Goal: Task Accomplishment & Management: Manage account settings

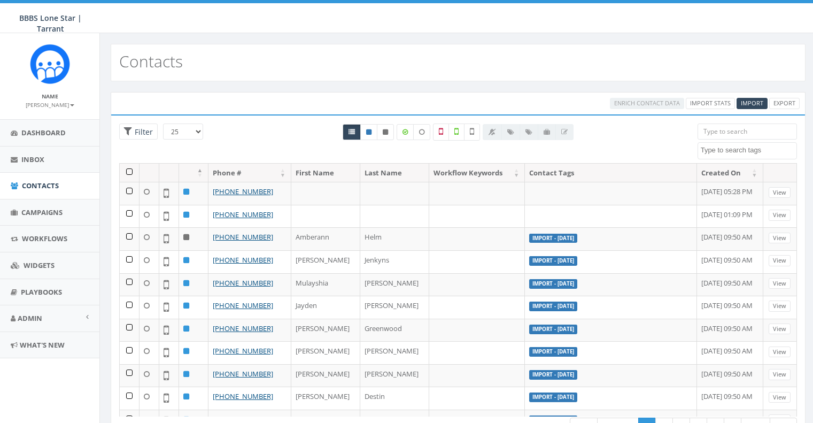
select select
click at [30, 162] on span "Inbox" at bounding box center [32, 159] width 23 height 10
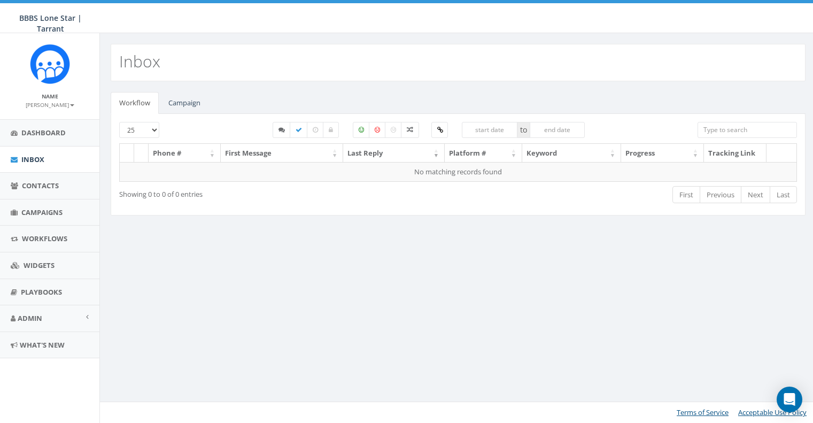
select select
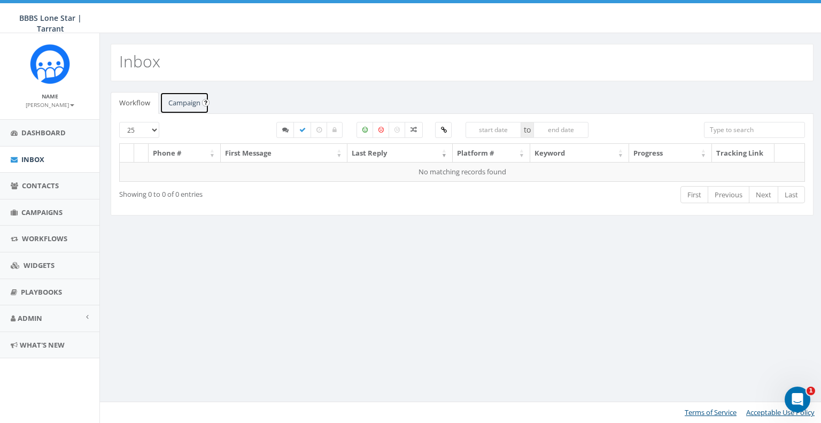
click at [165, 103] on link "Campaign" at bounding box center [184, 103] width 49 height 22
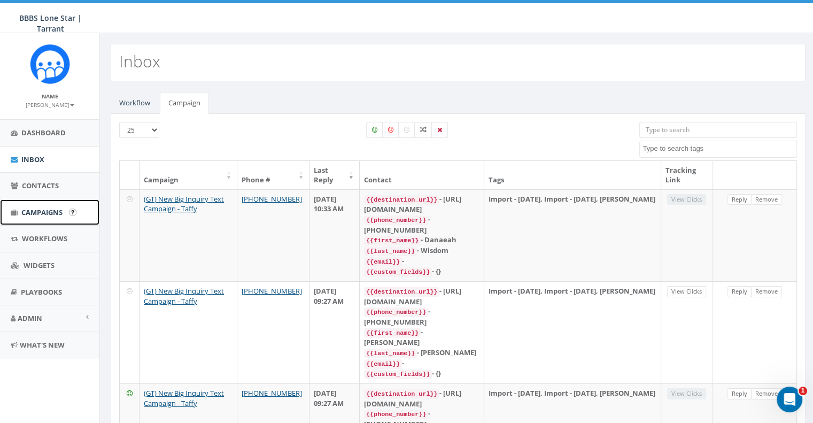
click at [63, 206] on link "Campaigns" at bounding box center [49, 212] width 99 height 26
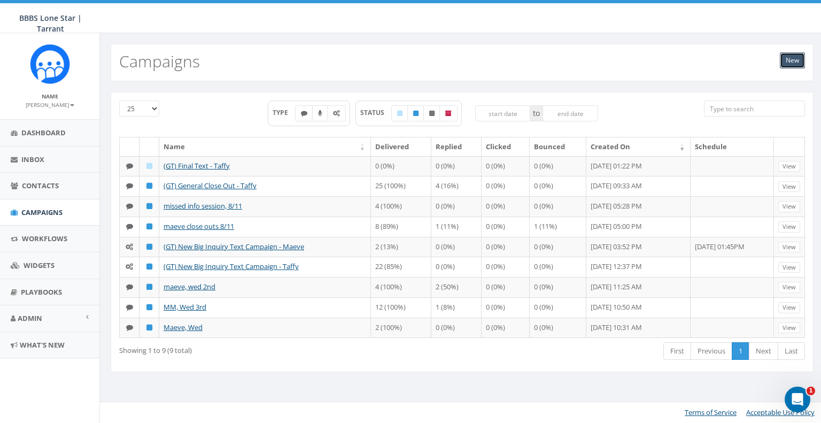
click at [792, 57] on link "New" at bounding box center [792, 60] width 25 height 16
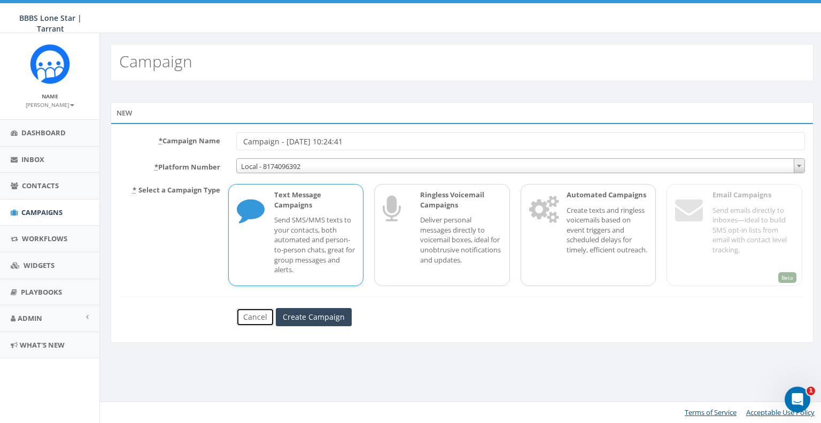
click at [257, 314] on link "Cancel" at bounding box center [255, 317] width 38 height 18
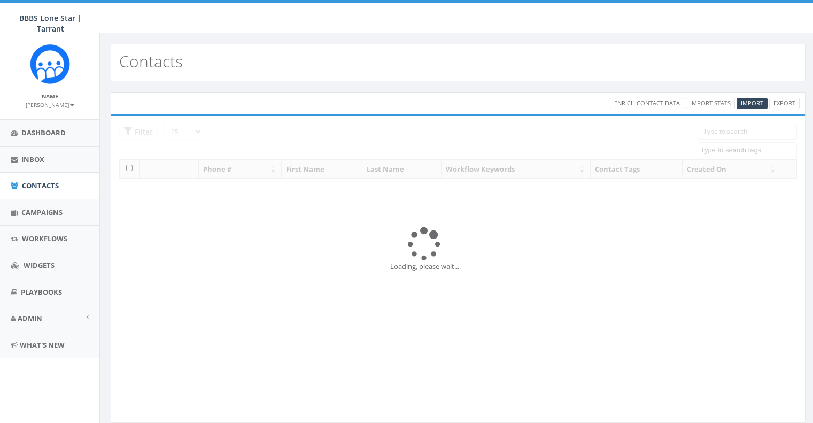
select select
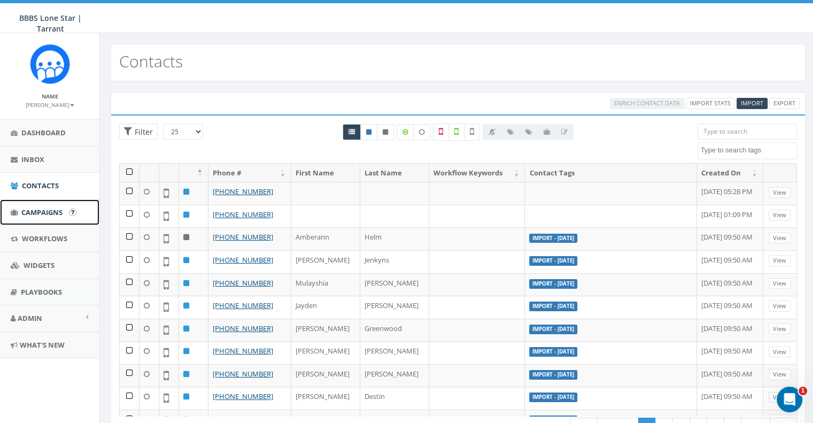
click at [53, 208] on span "Campaigns" at bounding box center [41, 212] width 41 height 10
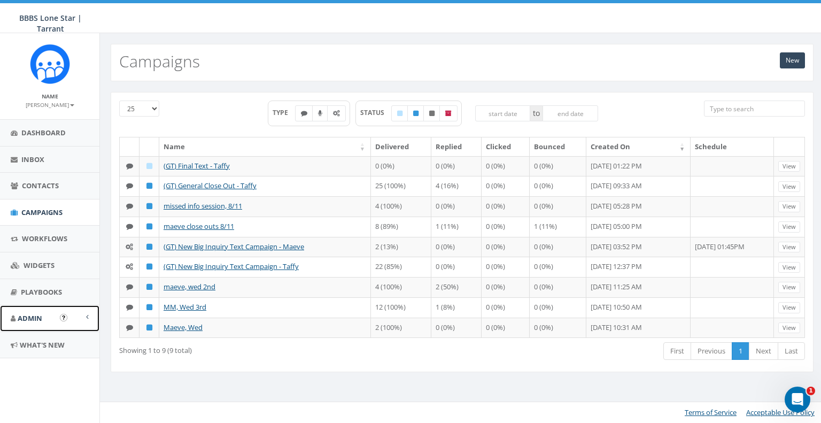
click at [86, 317] on span at bounding box center [87, 316] width 3 height 7
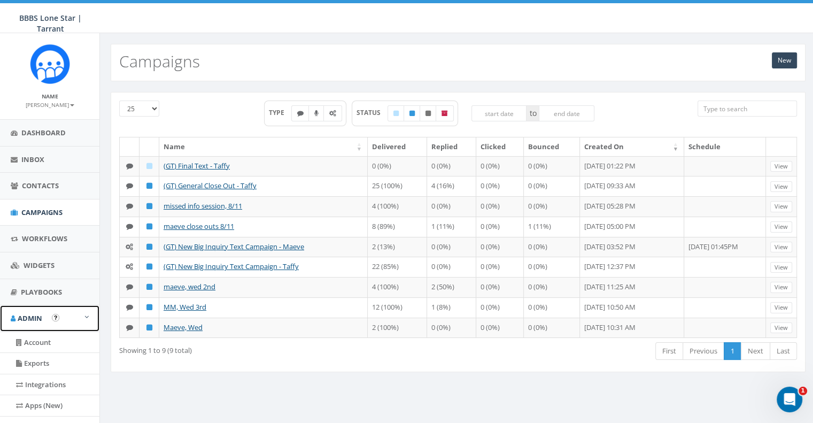
click at [86, 317] on link "Admin" at bounding box center [49, 318] width 99 height 26
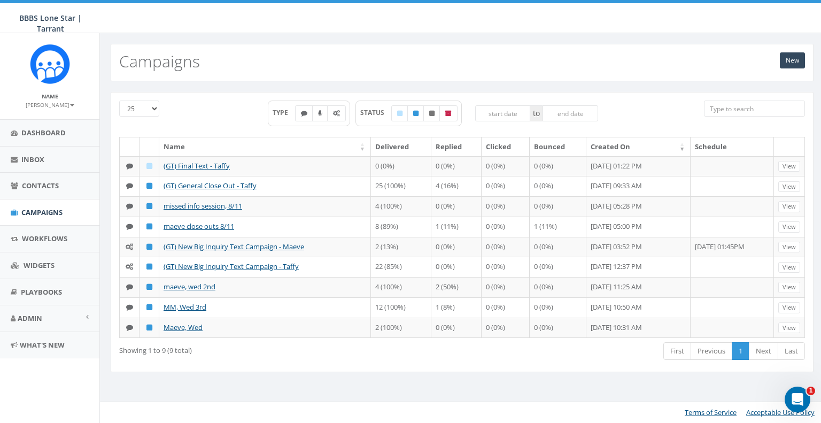
click at [53, 65] on img at bounding box center [50, 64] width 40 height 40
click at [60, 55] on img at bounding box center [50, 64] width 40 height 40
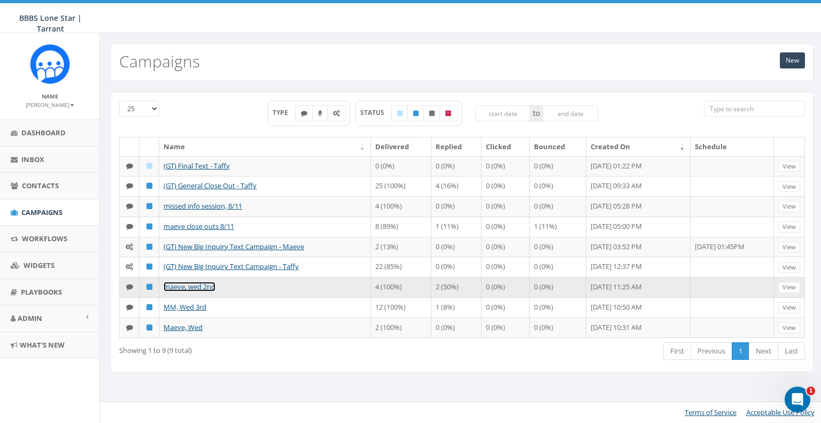
click at [209, 284] on link "maeve, wed 2nd" at bounding box center [190, 287] width 52 height 10
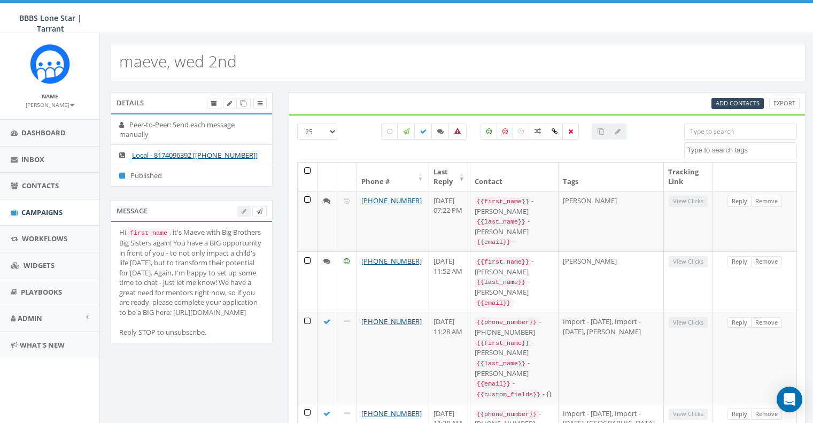
select select
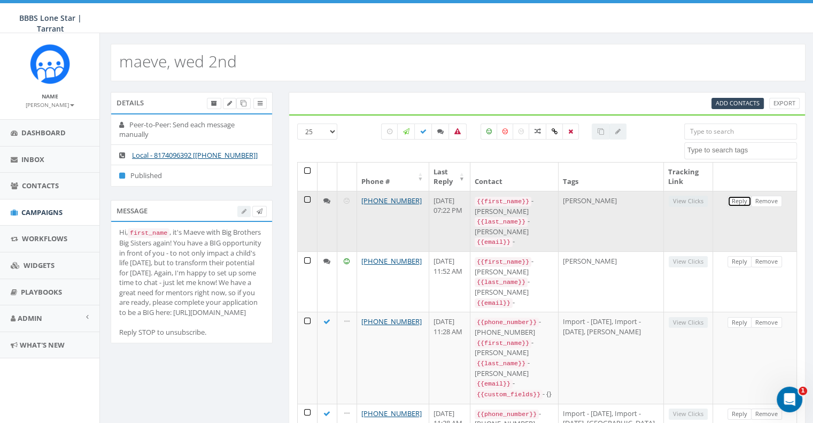
click at [736, 204] on link "Reply" at bounding box center [740, 201] width 24 height 11
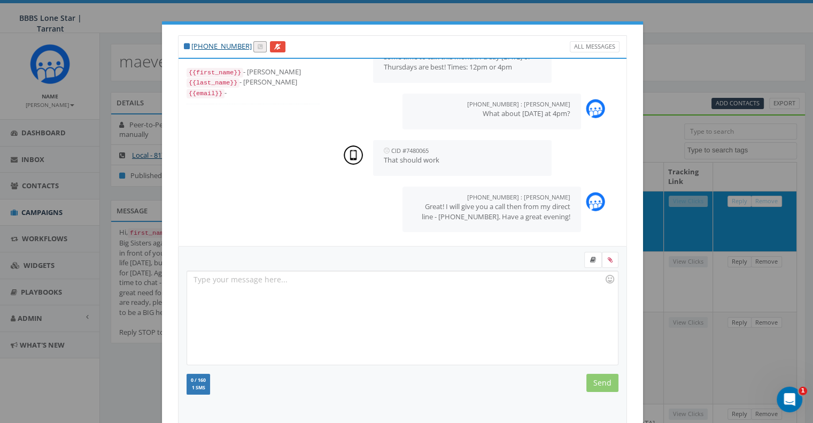
scroll to position [160, 0]
click at [113, 362] on div "+1 817-371-1735 All Messages {{first_name}} - LaKisha {{last_name}} - Bivins {{…" at bounding box center [406, 211] width 813 height 423
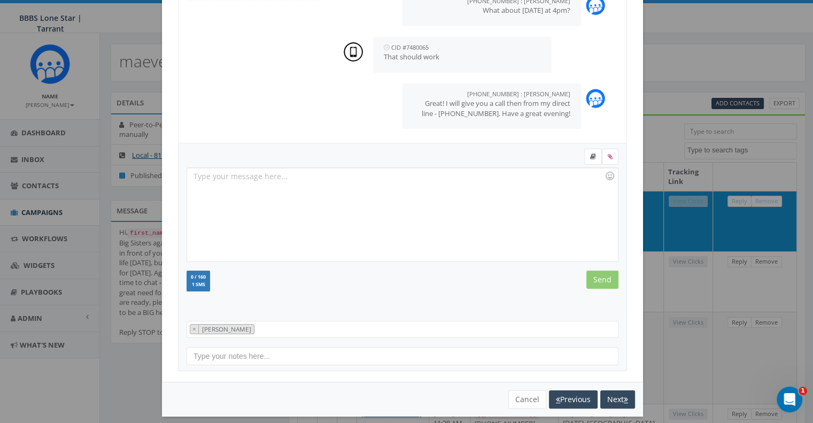
scroll to position [111, 0]
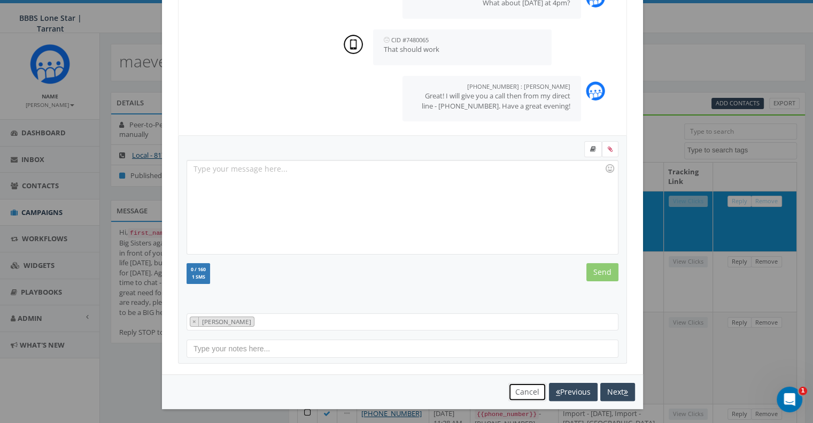
click at [525, 393] on button "Cancel" at bounding box center [527, 392] width 38 height 18
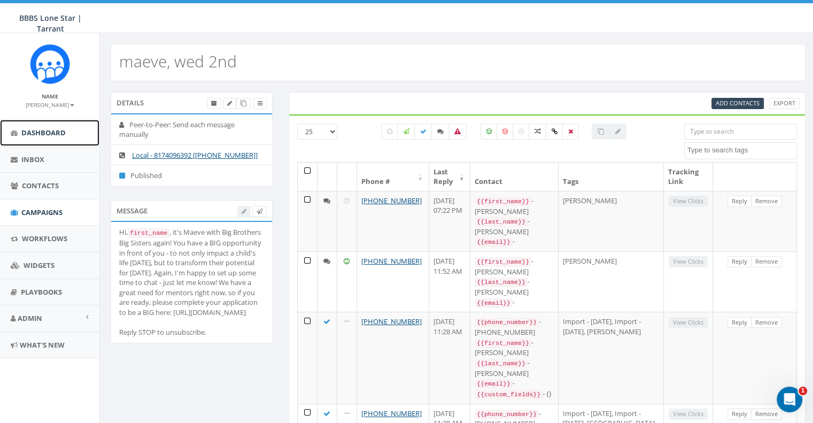
click at [36, 137] on link "Dashboard" at bounding box center [49, 133] width 99 height 26
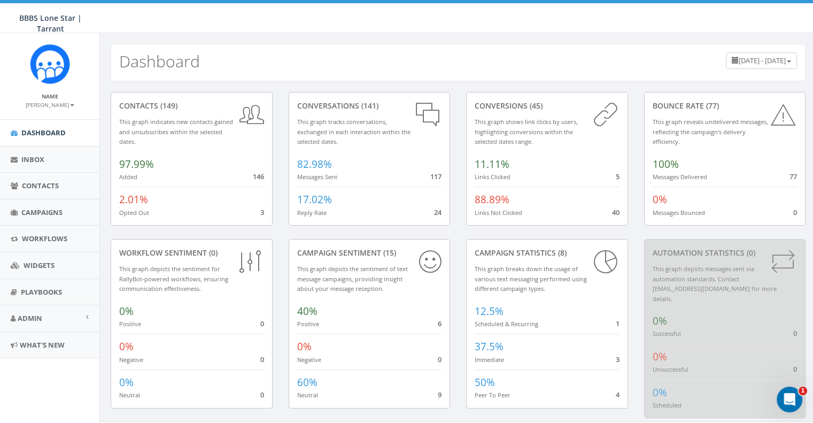
click at [258, 112] on icon at bounding box center [251, 114] width 25 height 28
click at [45, 311] on link "Admin" at bounding box center [49, 318] width 99 height 26
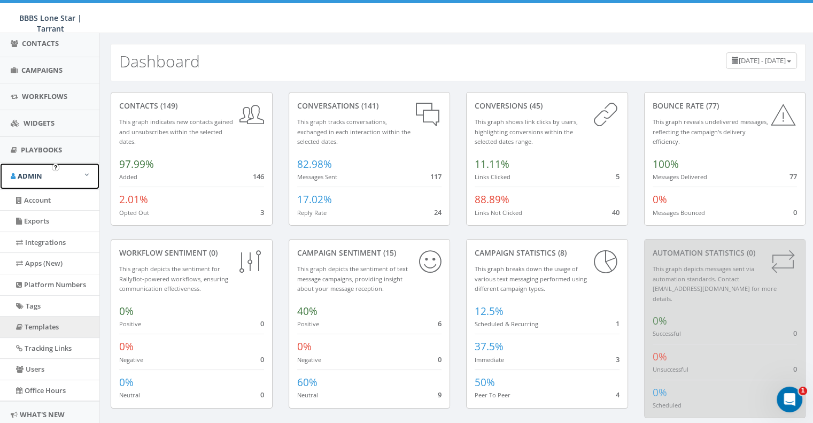
scroll to position [174, 0]
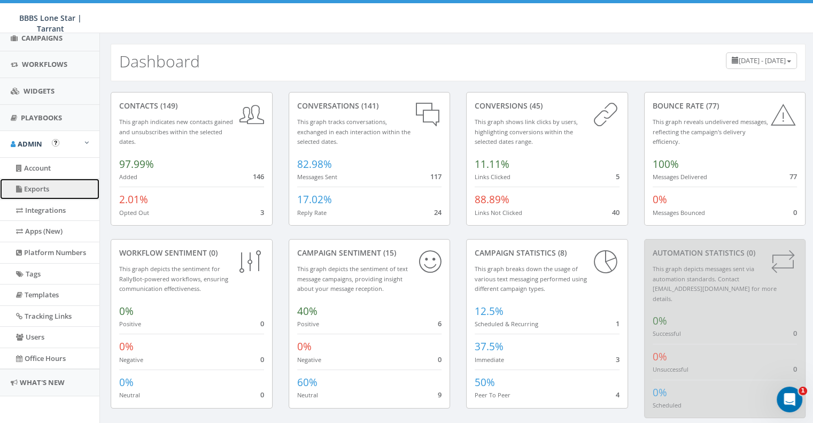
click at [49, 184] on link "Exports" at bounding box center [49, 189] width 99 height 21
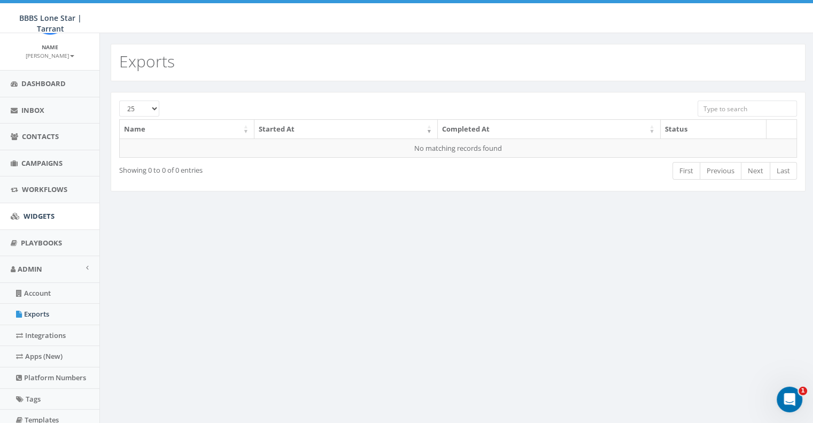
scroll to position [174, 0]
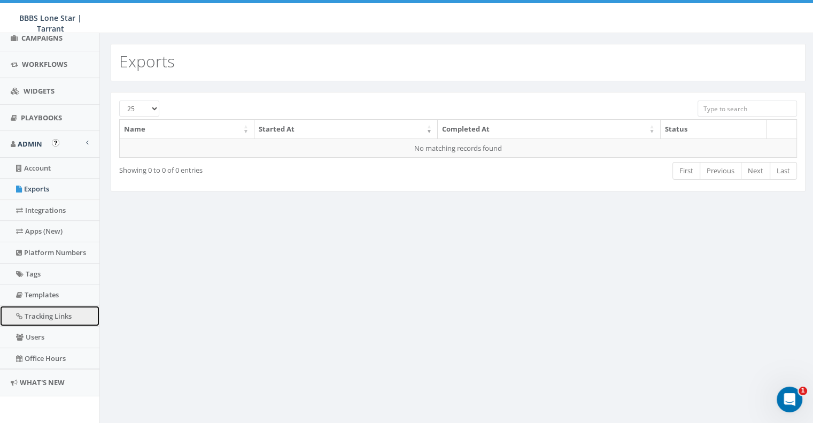
click at [61, 315] on link "Tracking Links" at bounding box center [49, 316] width 99 height 21
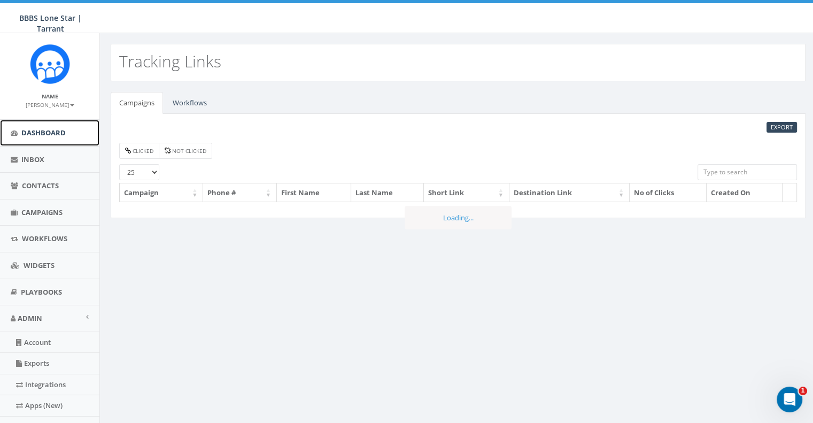
click at [48, 132] on span "Dashboard" at bounding box center [43, 133] width 44 height 10
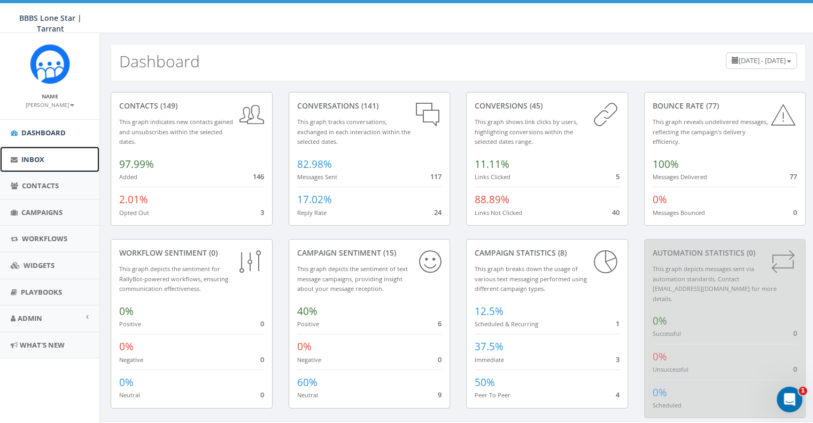
click at [47, 160] on link "Inbox" at bounding box center [49, 159] width 99 height 26
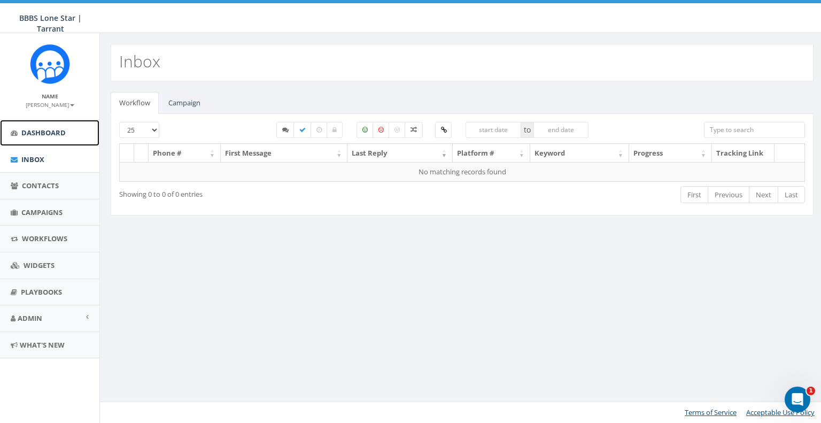
click at [43, 131] on span "Dashboard" at bounding box center [43, 133] width 44 height 10
